Goal: Transaction & Acquisition: Purchase product/service

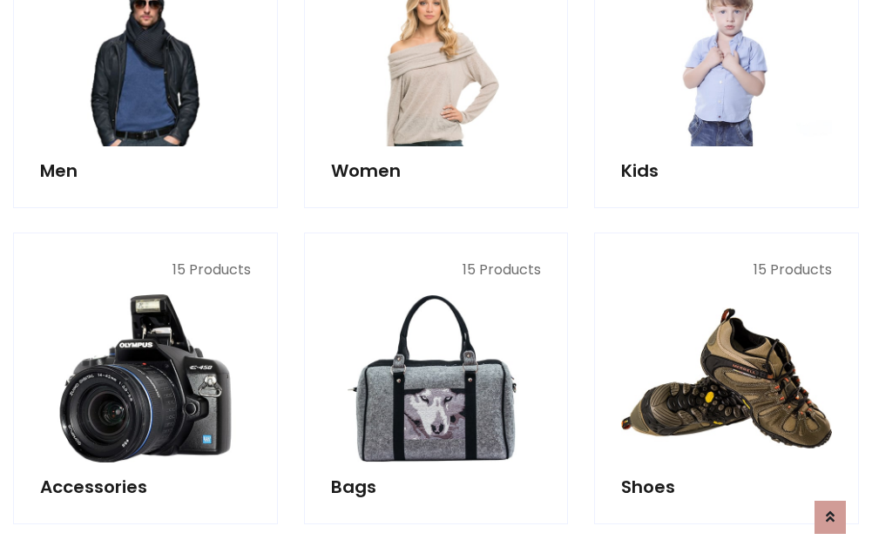
scroll to position [583, 0]
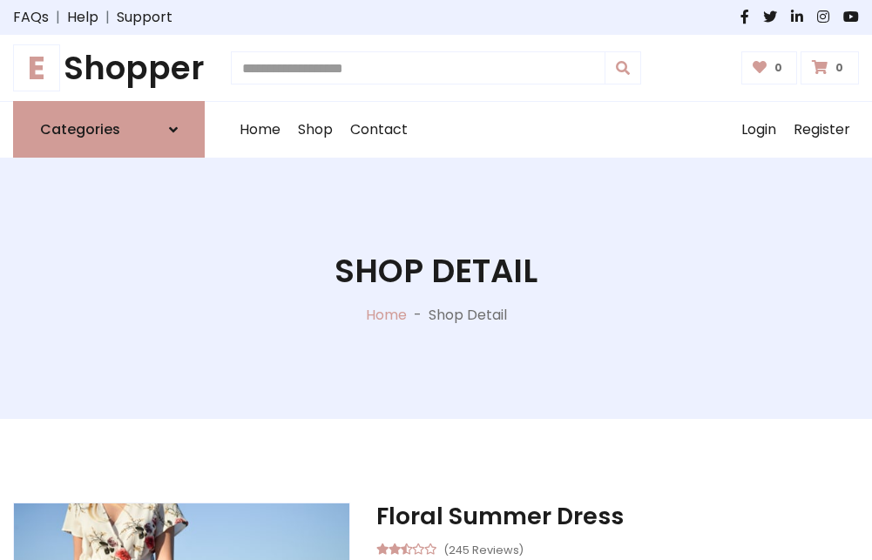
click at [109, 68] on h1 "E Shopper" at bounding box center [109, 68] width 192 height 38
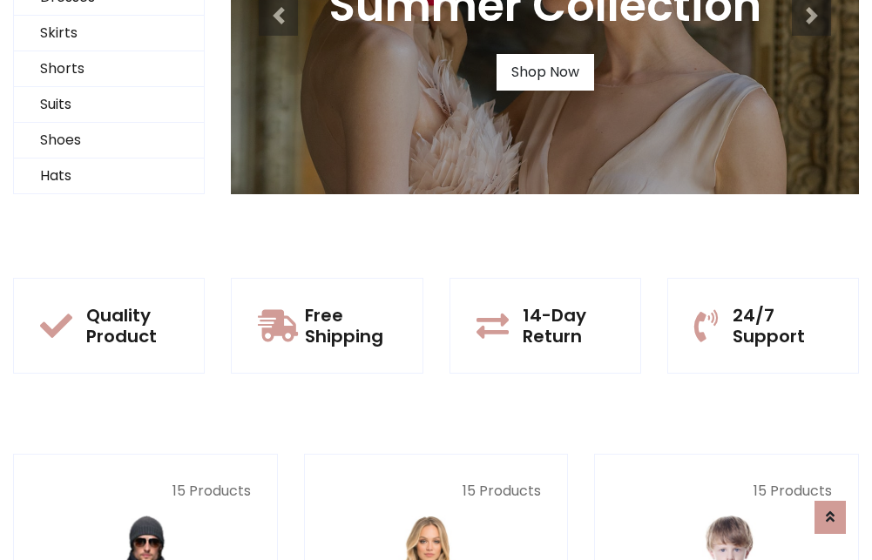
scroll to position [168, 0]
